Goal: Task Accomplishment & Management: Manage account settings

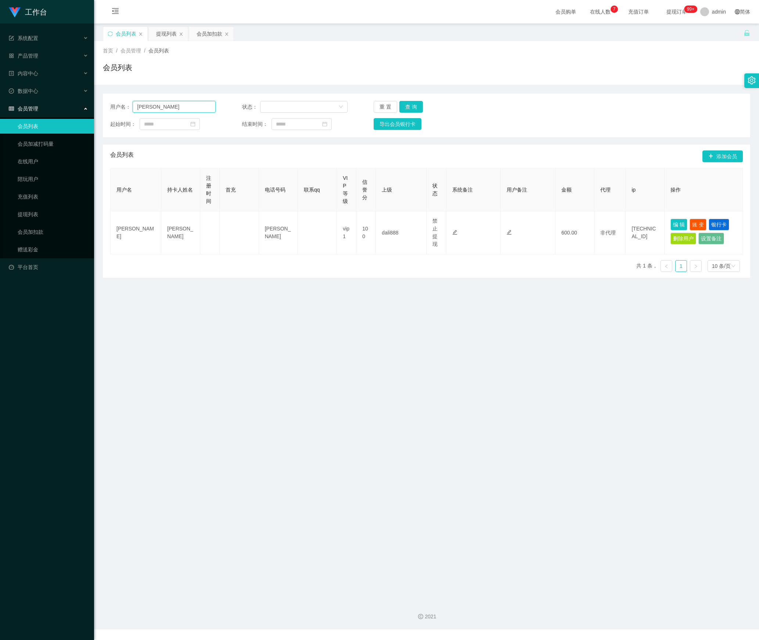
drag, startPoint x: 189, startPoint y: 103, endPoint x: 95, endPoint y: 113, distance: 95.3
click at [95, 113] on main "关闭左侧 关闭右侧 关闭其它 刷新页面 会员列表 提现列表 会员加扣款 首页 / 会员管理 / 会员列表 / 会员列表 用户名： [PERSON_NAME] …" at bounding box center [426, 309] width 665 height 572
paste input "uccess1413"
type input "Success1413"
drag, startPoint x: 413, startPoint y: 111, endPoint x: 417, endPoint y: 112, distance: 3.7
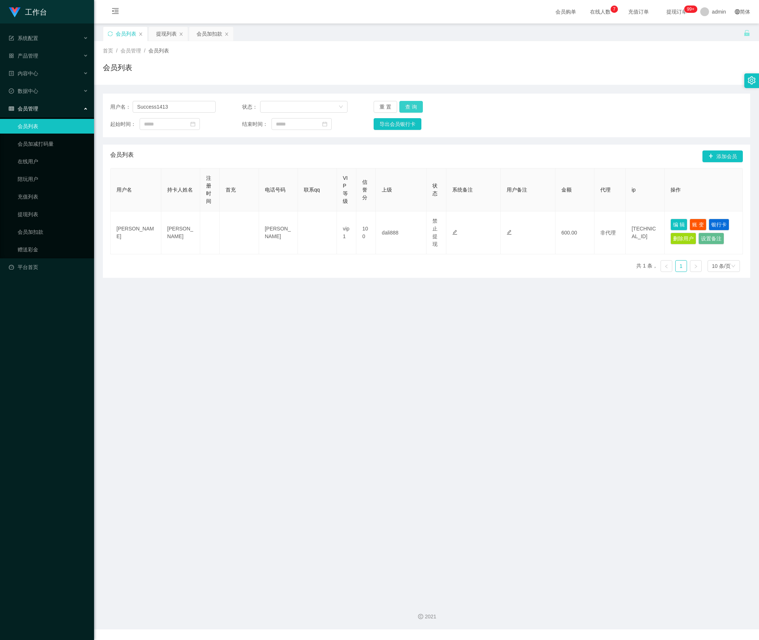
click at [413, 111] on button "查 询" at bounding box center [410, 107] width 23 height 12
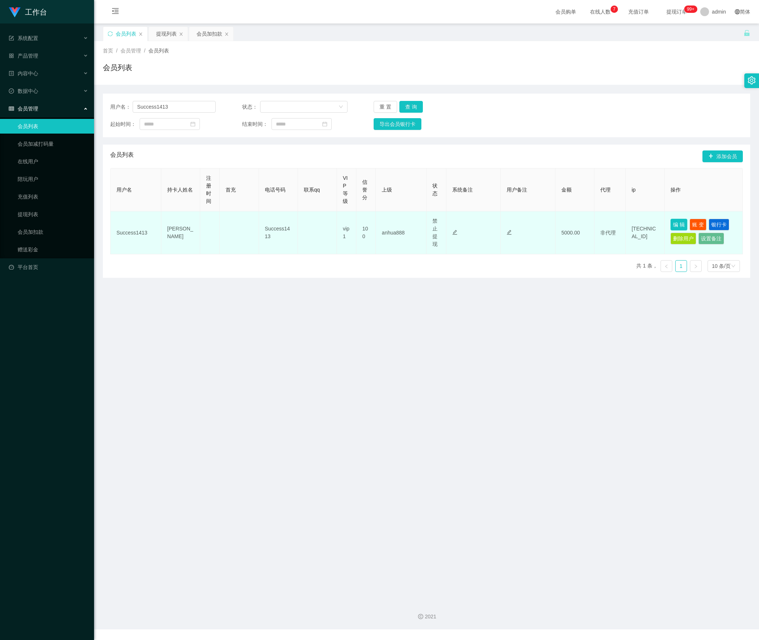
click at [670, 223] on button "编 辑" at bounding box center [678, 225] width 17 height 12
type input "Success1413"
type input "[PERSON_NAME]"
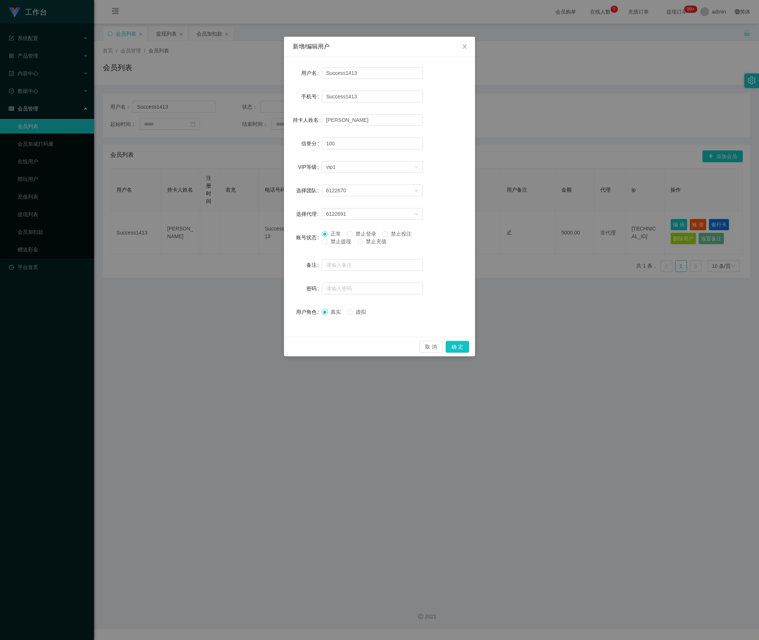
click at [331, 245] on span "禁止提现" at bounding box center [341, 242] width 26 height 6
drag, startPoint x: 463, startPoint y: 346, endPoint x: 361, endPoint y: 345, distance: 102.1
click at [462, 346] on button "确 定" at bounding box center [456, 347] width 23 height 12
